Goal: Task Accomplishment & Management: Manage account settings

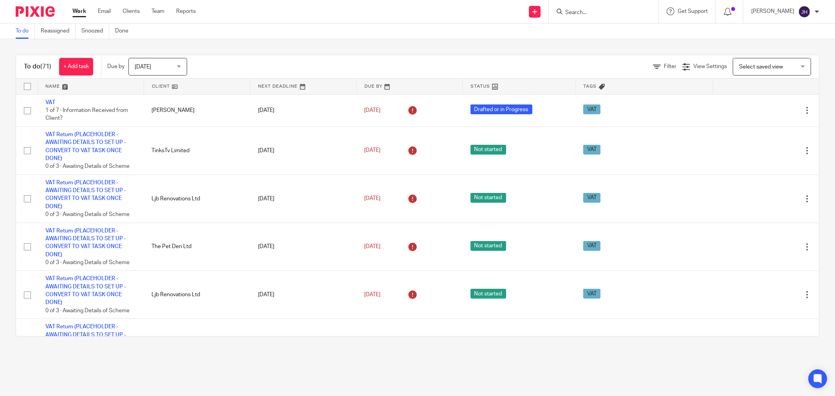
click at [590, 12] on input "Search" at bounding box center [600, 12] width 70 height 7
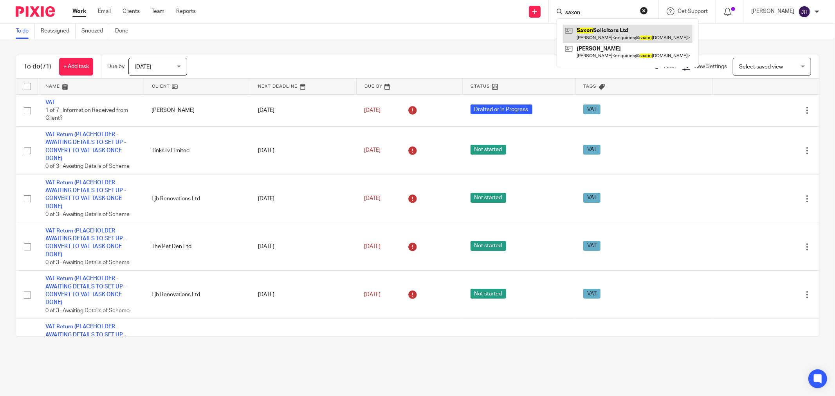
type input "saxon"
click at [614, 29] on link at bounding box center [628, 34] width 130 height 18
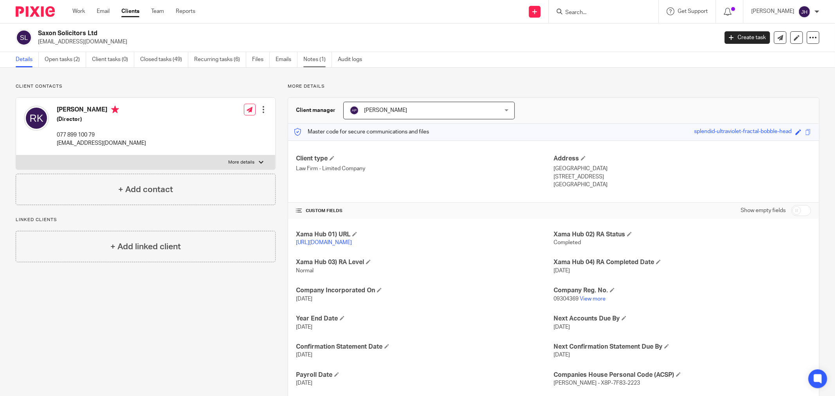
click at [313, 54] on link "Notes (1)" at bounding box center [317, 59] width 29 height 15
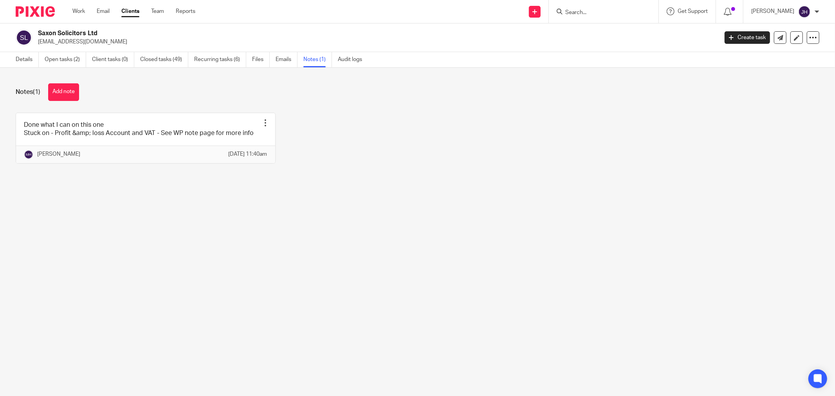
click at [74, 93] on button "Add note" at bounding box center [63, 92] width 31 height 18
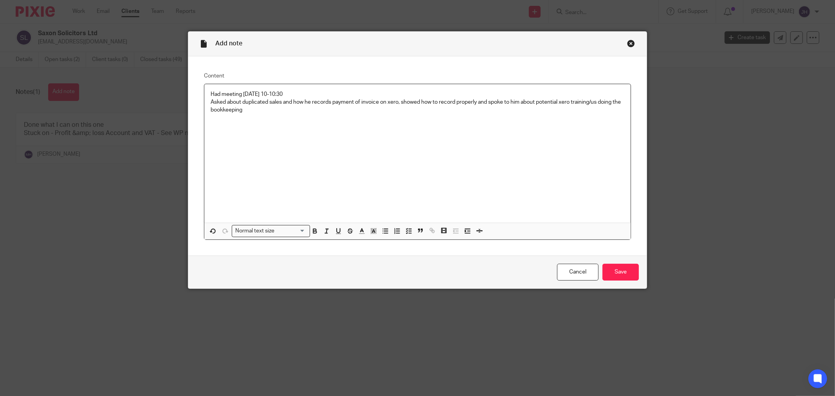
click at [250, 116] on div "Had meeting 23.09.25 10-10:30 Asked about duplicated sales and how he records p…" at bounding box center [417, 153] width 426 height 139
click at [628, 273] on input "Save" at bounding box center [621, 272] width 36 height 17
